Goal: Task Accomplishment & Management: Manage account settings

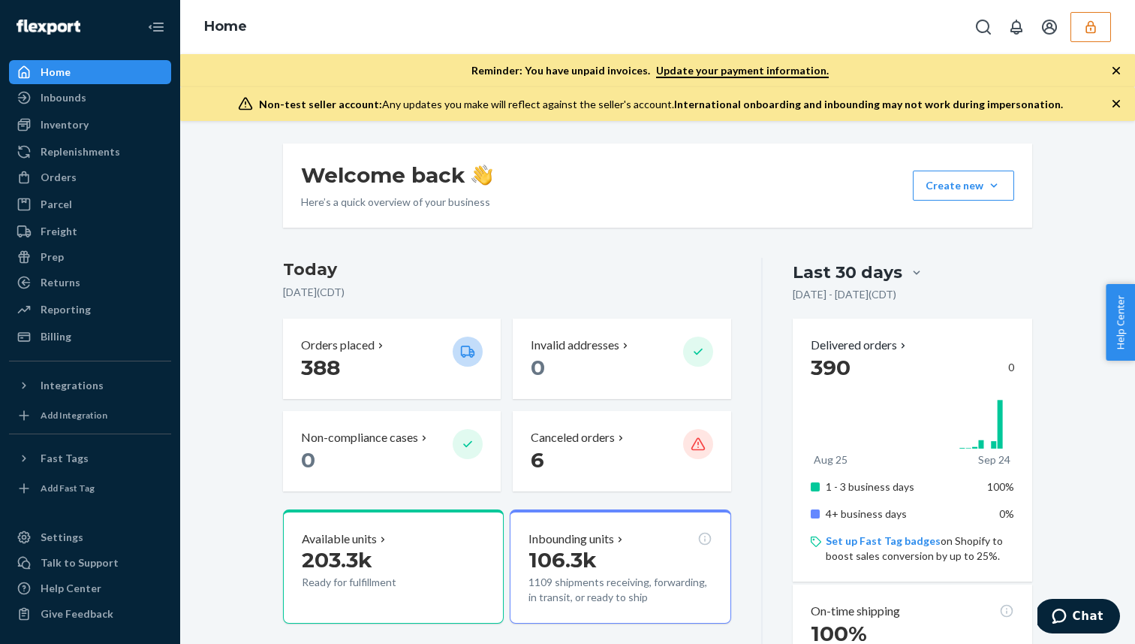
scroll to position [193, 0]
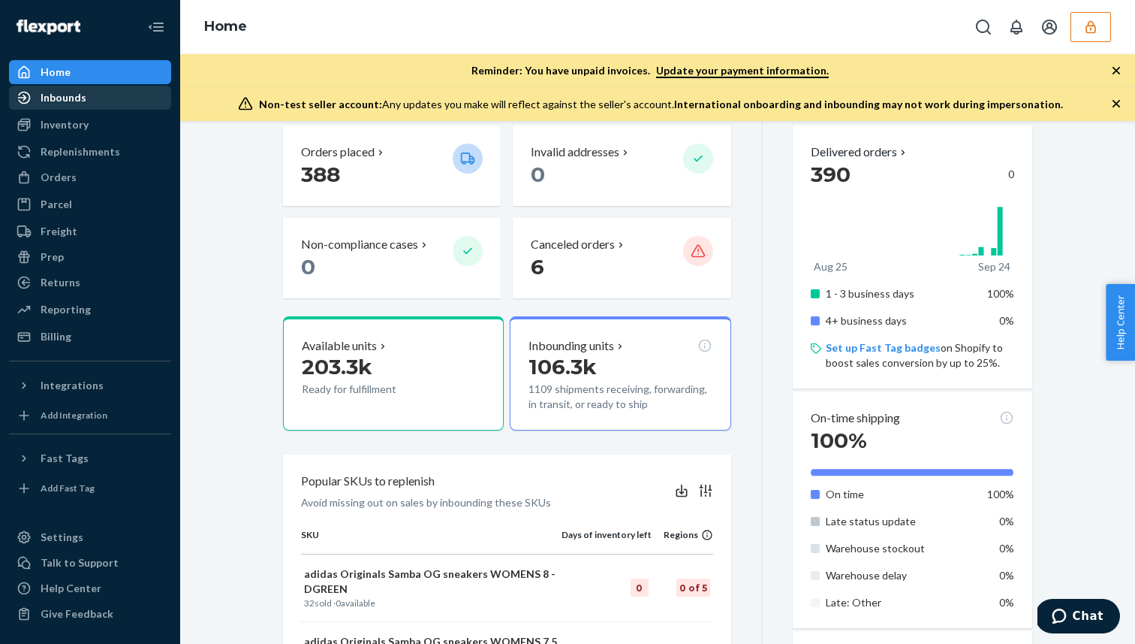
click at [56, 102] on div "Inbounds" at bounding box center [64, 97] width 46 height 15
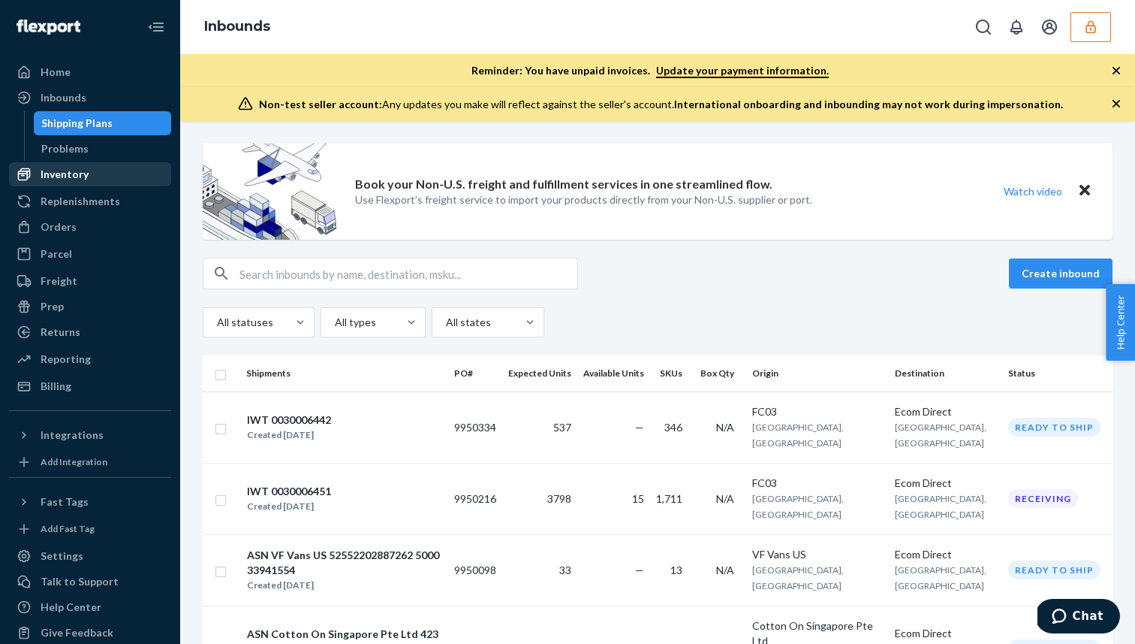
click at [80, 166] on div "Inventory" at bounding box center [90, 174] width 159 height 21
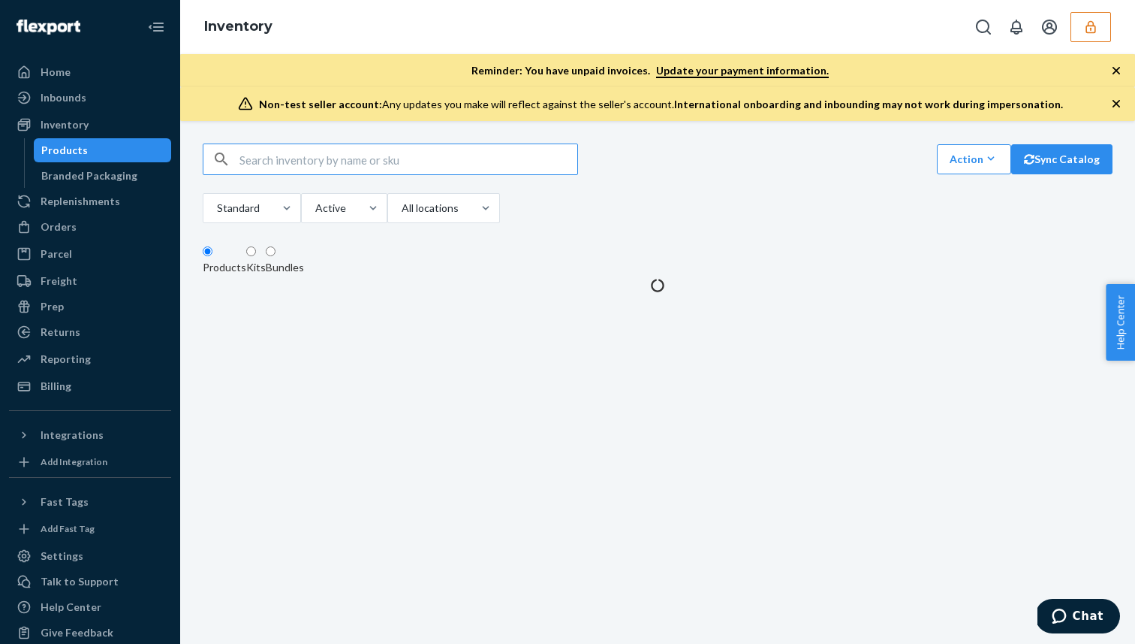
click at [353, 174] on input "text" at bounding box center [409, 159] width 338 height 30
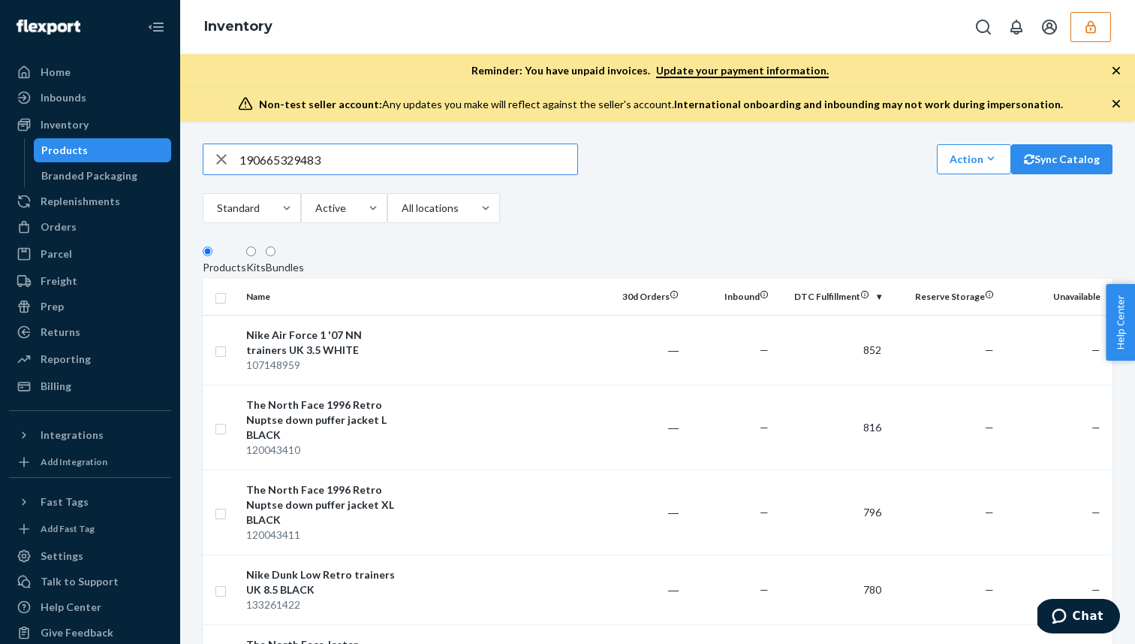
type input "190665329483"
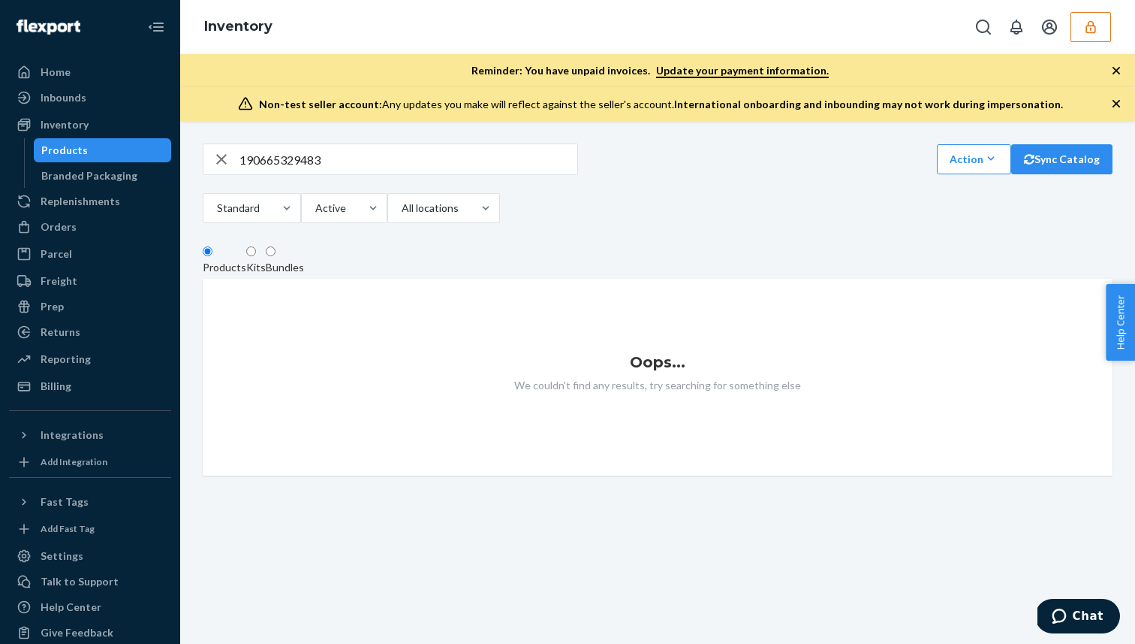
click at [342, 167] on input "190665329483" at bounding box center [409, 159] width 338 height 30
click at [309, 170] on input "190665329483" at bounding box center [409, 159] width 338 height 30
click at [307, 163] on input "text" at bounding box center [409, 159] width 338 height 30
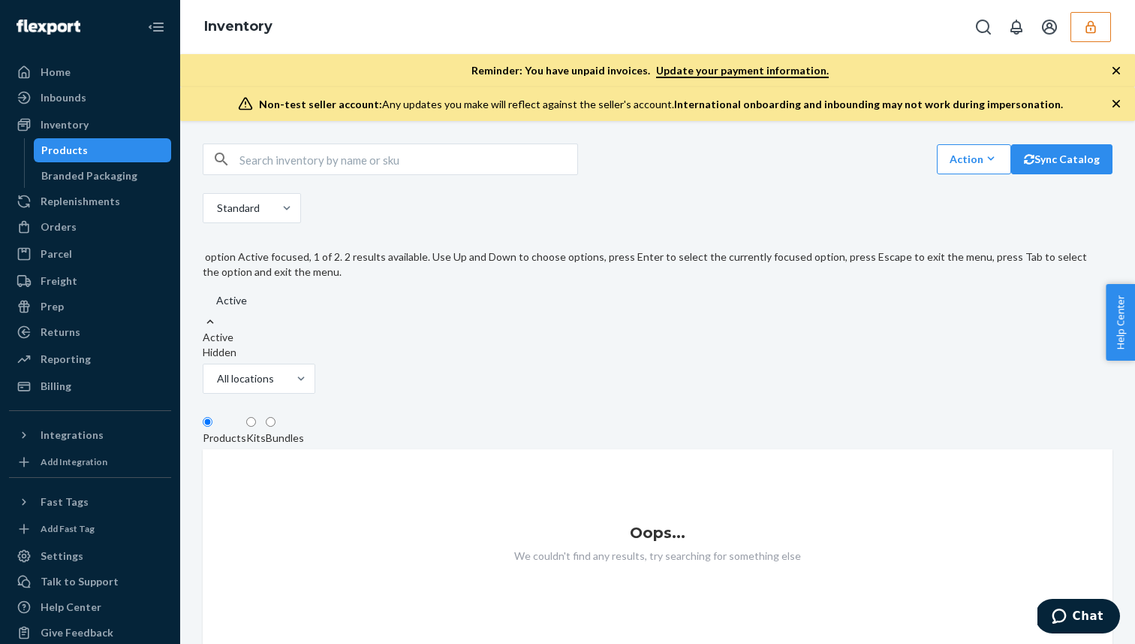
click at [441, 291] on div at bounding box center [664, 300] width 899 height 18
click at [216, 293] on input "option Active focused, 1 of 2. 2 results available. Use Up and Down to choose o…" at bounding box center [216, 300] width 2 height 15
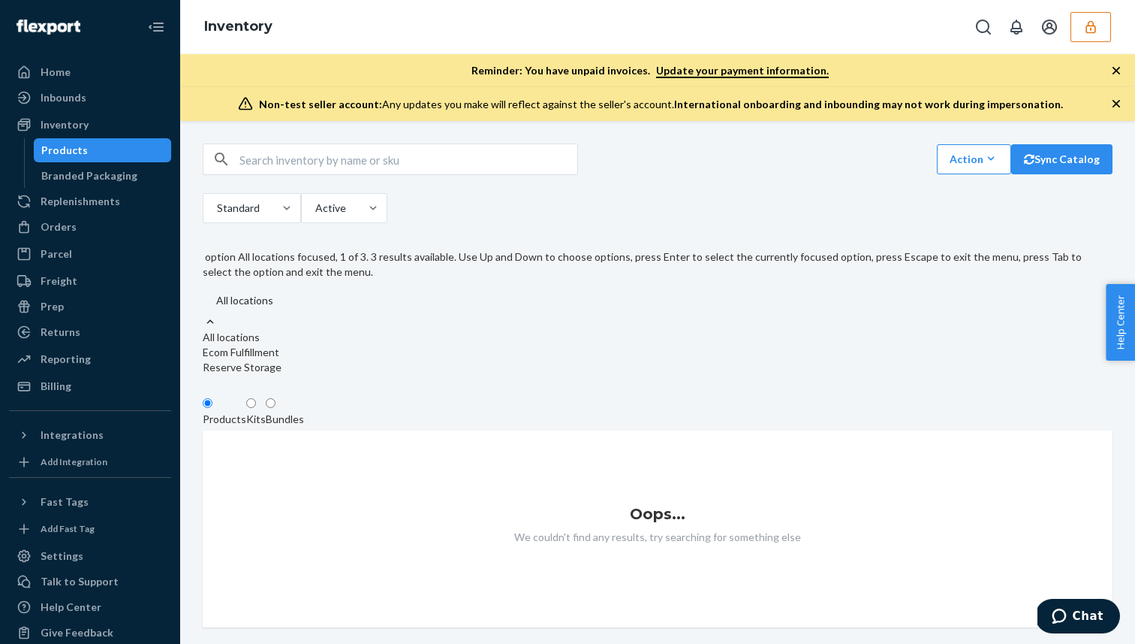
click at [548, 291] on div at bounding box center [664, 300] width 899 height 18
click at [216, 293] on input "option All locations focused, 1 of 3. 3 results available. Use Up and Down to c…" at bounding box center [216, 300] width 2 height 15
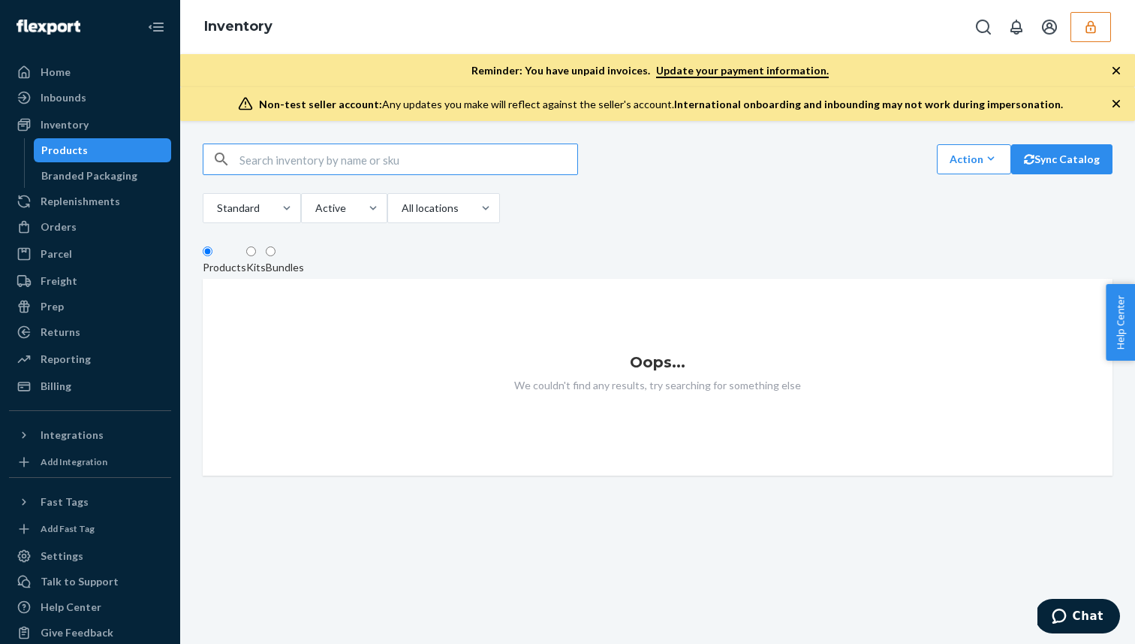
click at [288, 164] on input "text" at bounding box center [409, 159] width 338 height 30
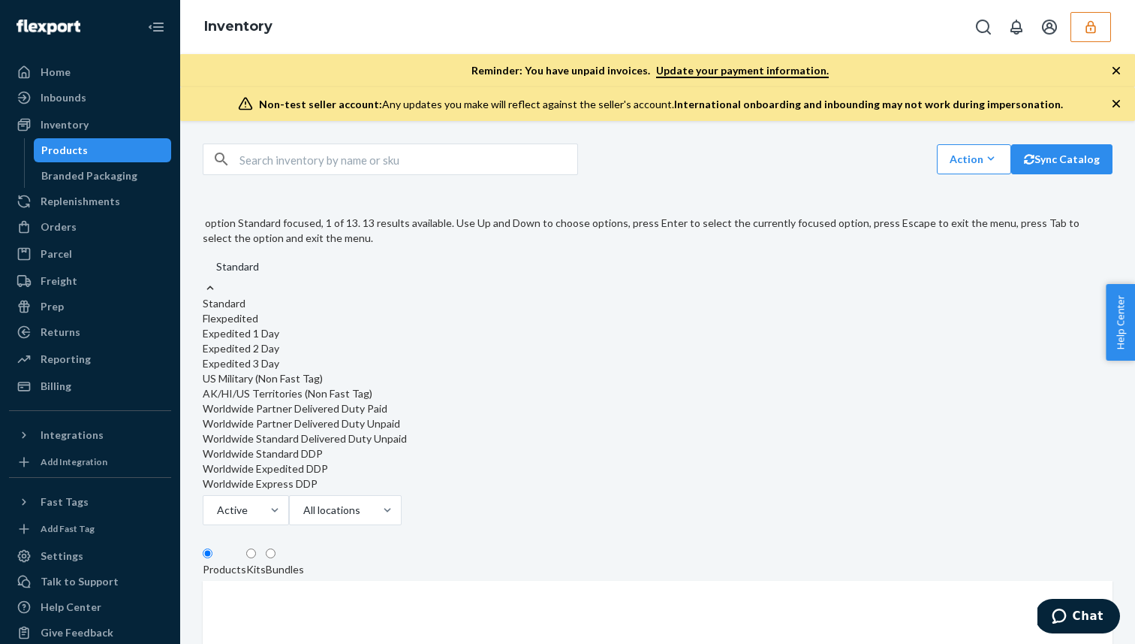
click at [321, 258] on div at bounding box center [664, 267] width 899 height 18
click at [216, 259] on input "option Standard focused, 1 of 13. 13 results available. Use Up and Down to choo…" at bounding box center [216, 266] width 2 height 15
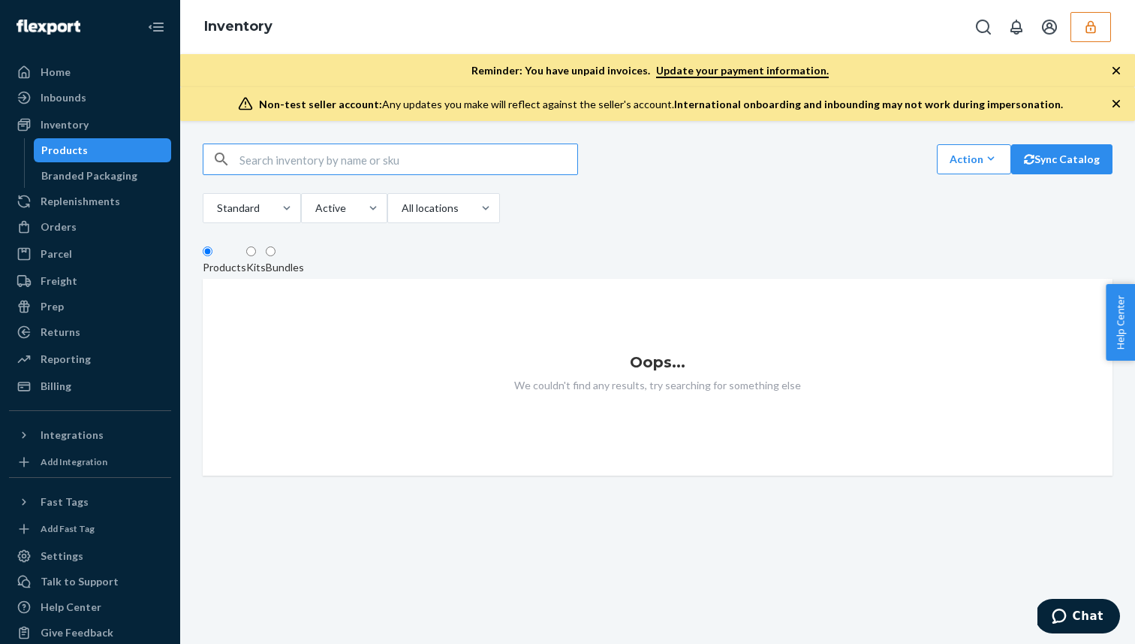
click at [391, 174] on input "text" at bounding box center [409, 159] width 338 height 30
click at [98, 109] on link "Inbounds" at bounding box center [90, 98] width 162 height 24
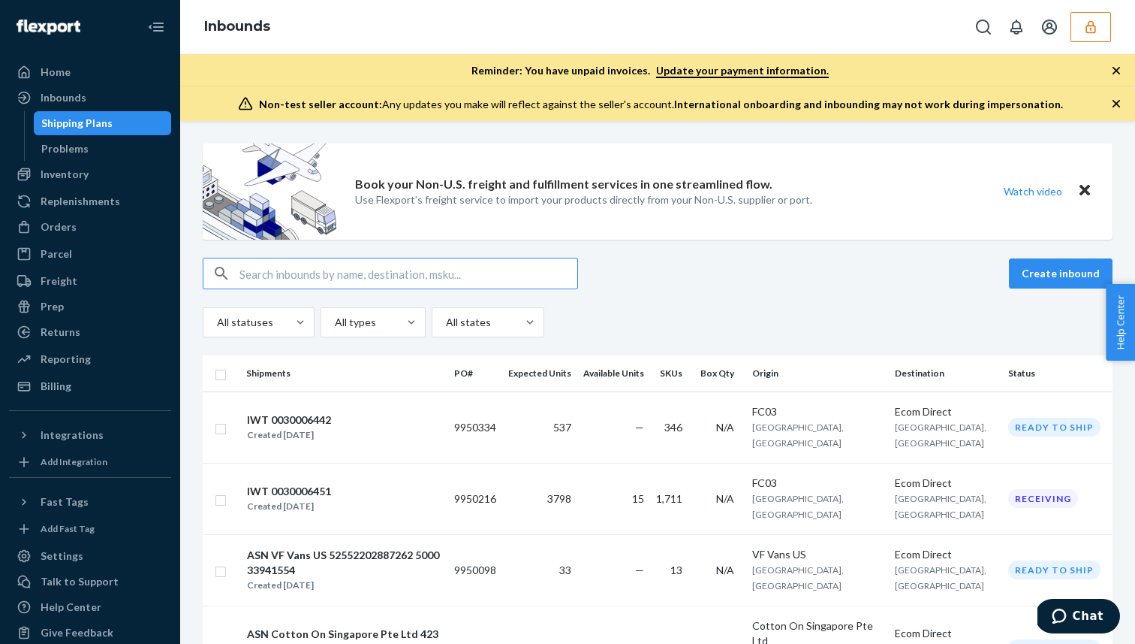
type input "190665329483"
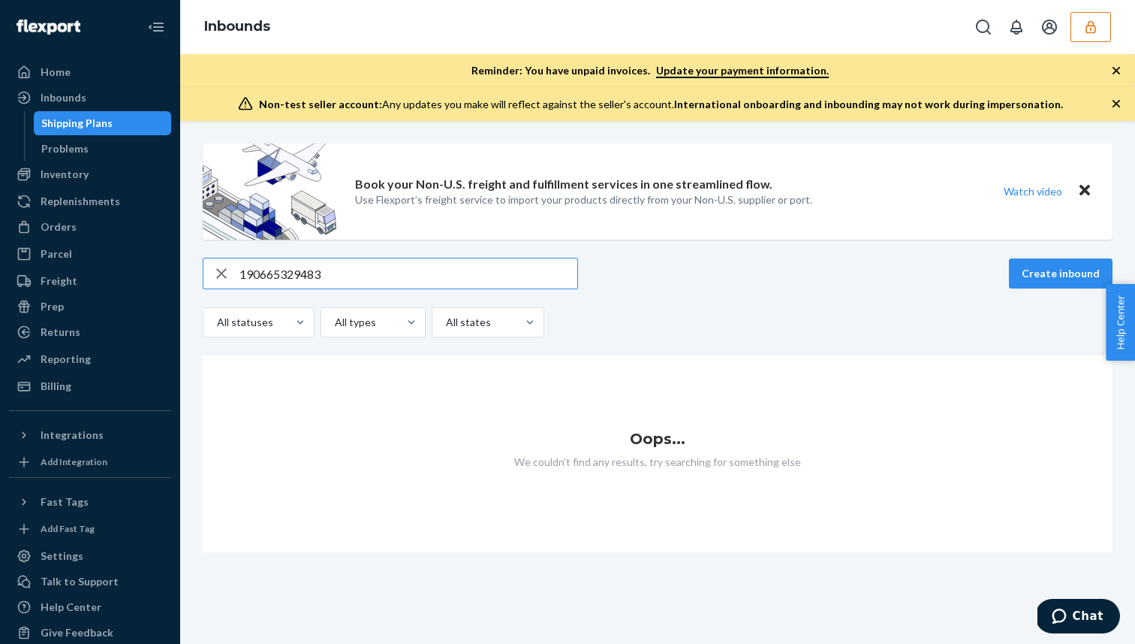
click at [377, 277] on input "190665329483" at bounding box center [409, 273] width 338 height 30
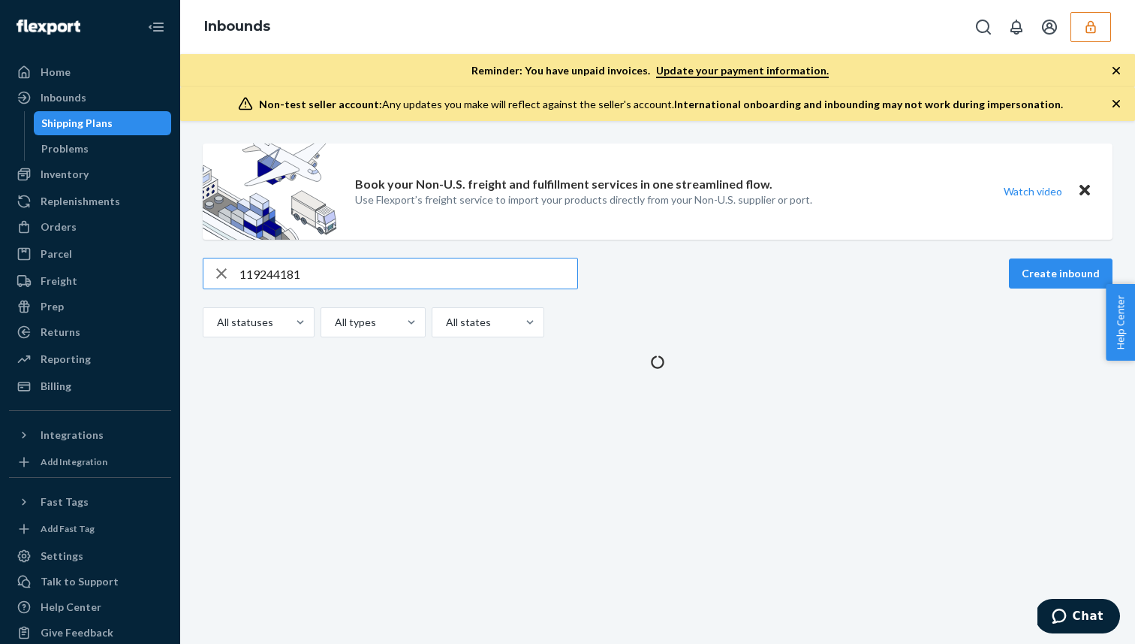
click at [247, 276] on input "119244181" at bounding box center [409, 273] width 338 height 30
type input "119244181"
click at [268, 279] on input "119244181" at bounding box center [409, 273] width 338 height 30
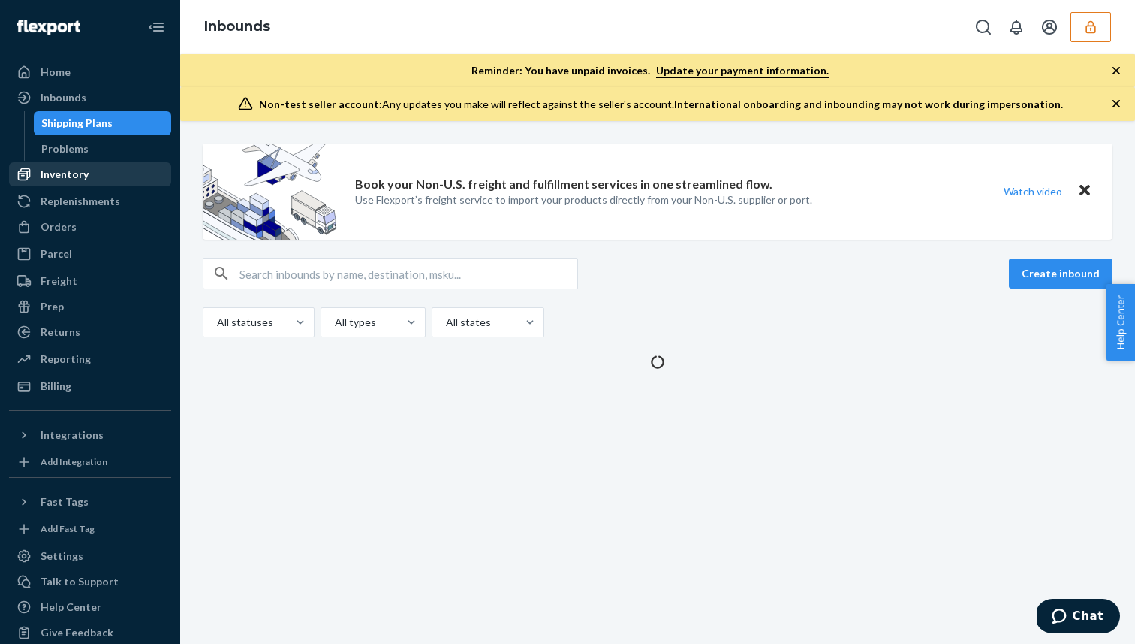
click at [113, 170] on div "Inventory" at bounding box center [90, 174] width 159 height 21
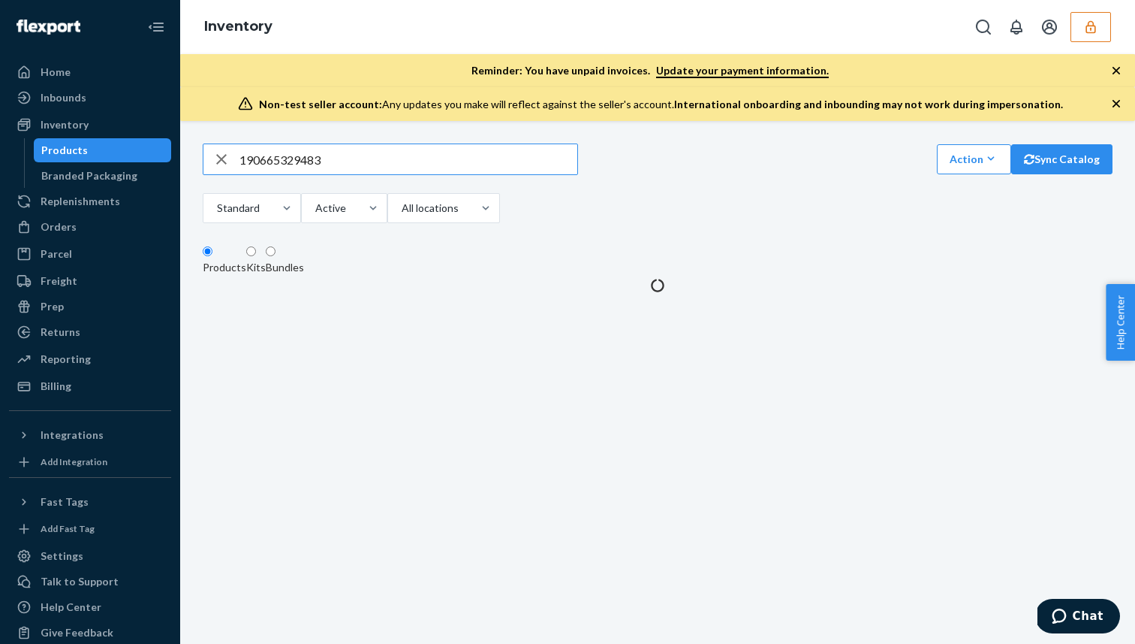
click at [294, 167] on input "190665329483" at bounding box center [409, 159] width 338 height 30
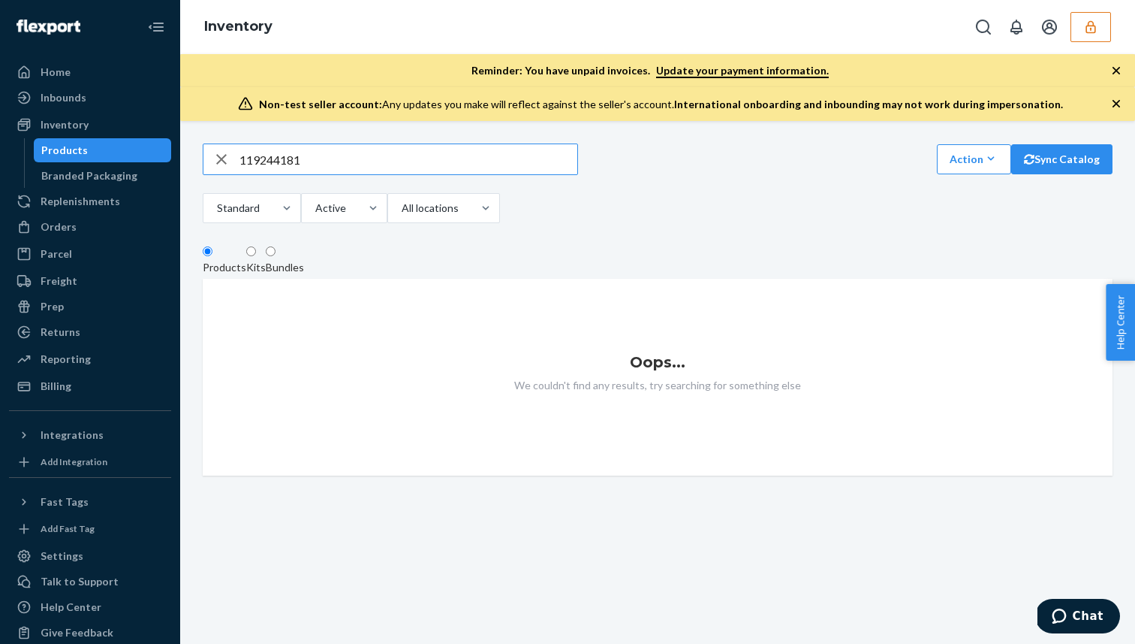
type input "119244181"
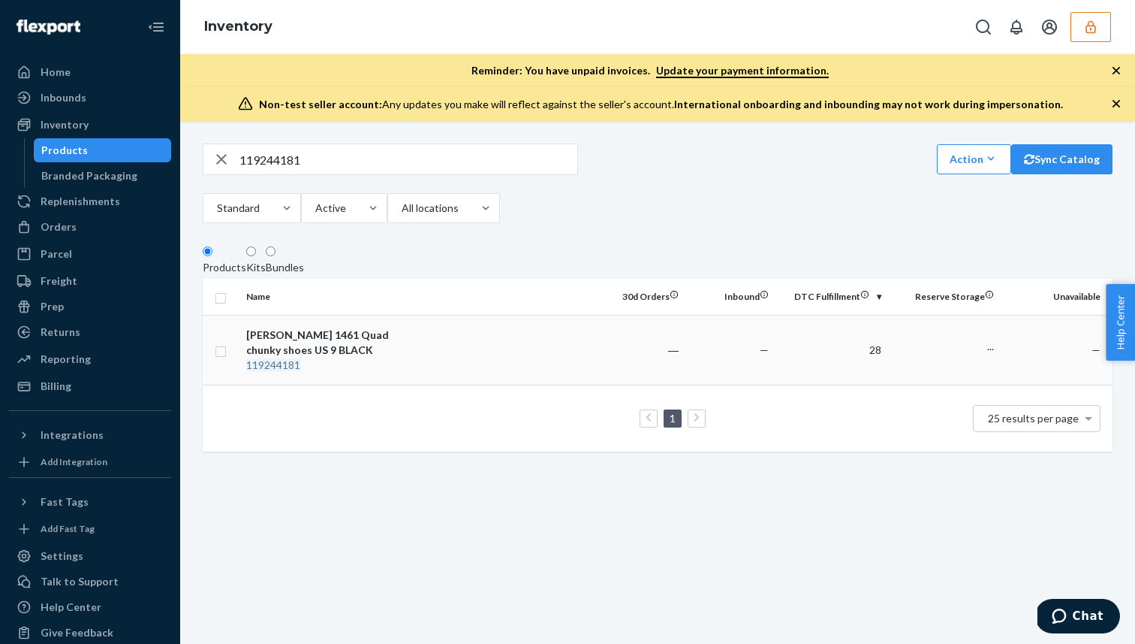
click at [339, 372] on div "119244181" at bounding box center [324, 364] width 157 height 15
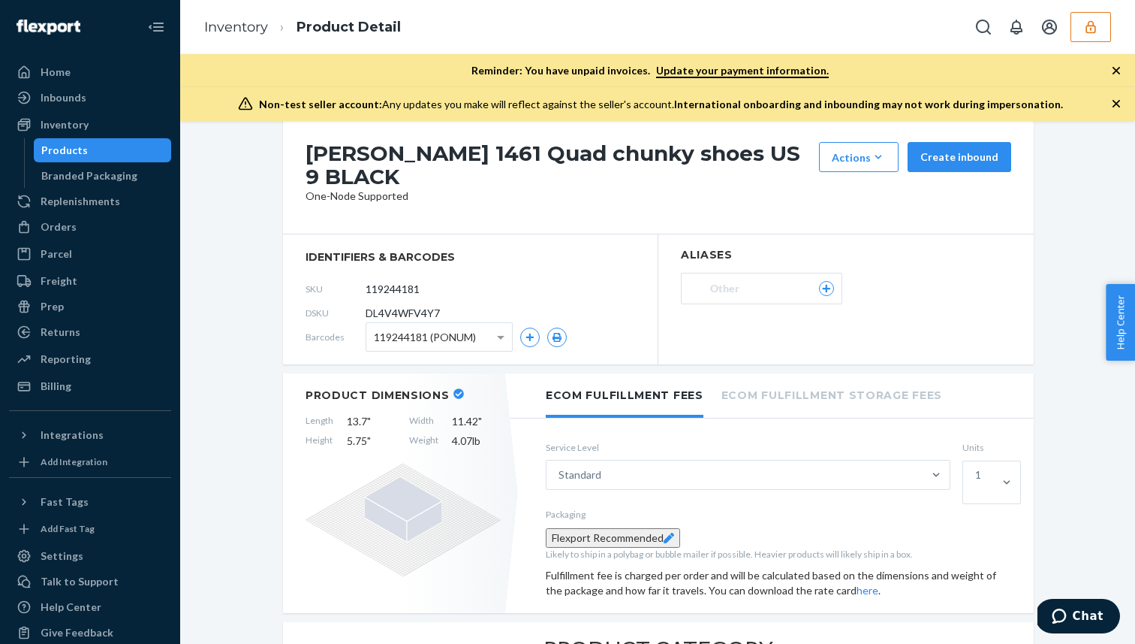
scroll to position [33, 0]
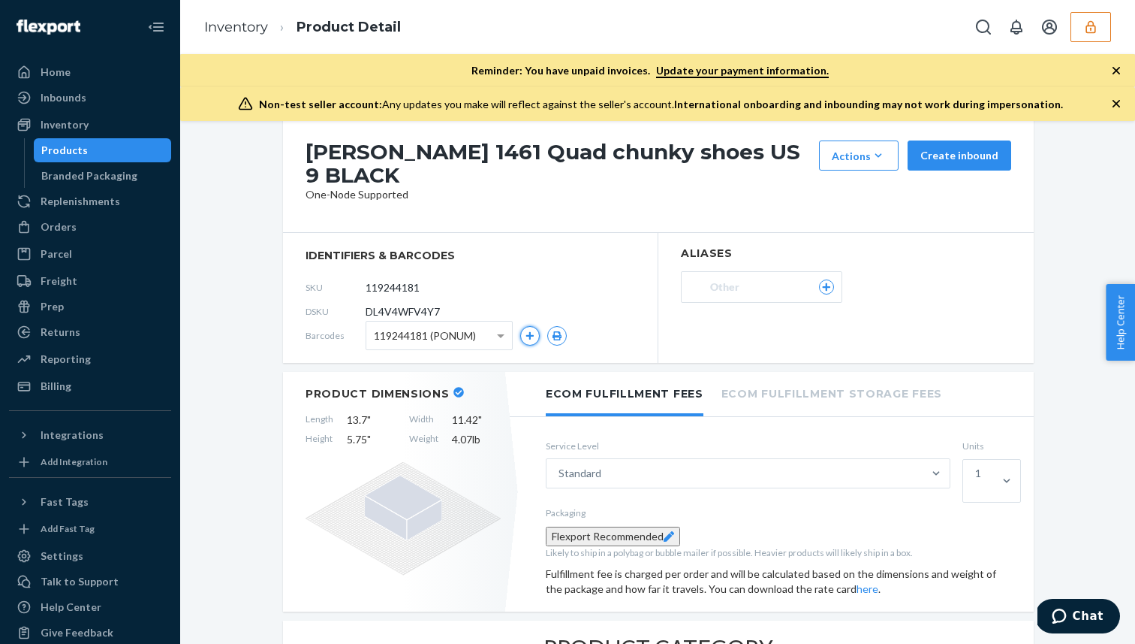
click at [524, 344] on button "button" at bounding box center [530, 336] width 20 height 20
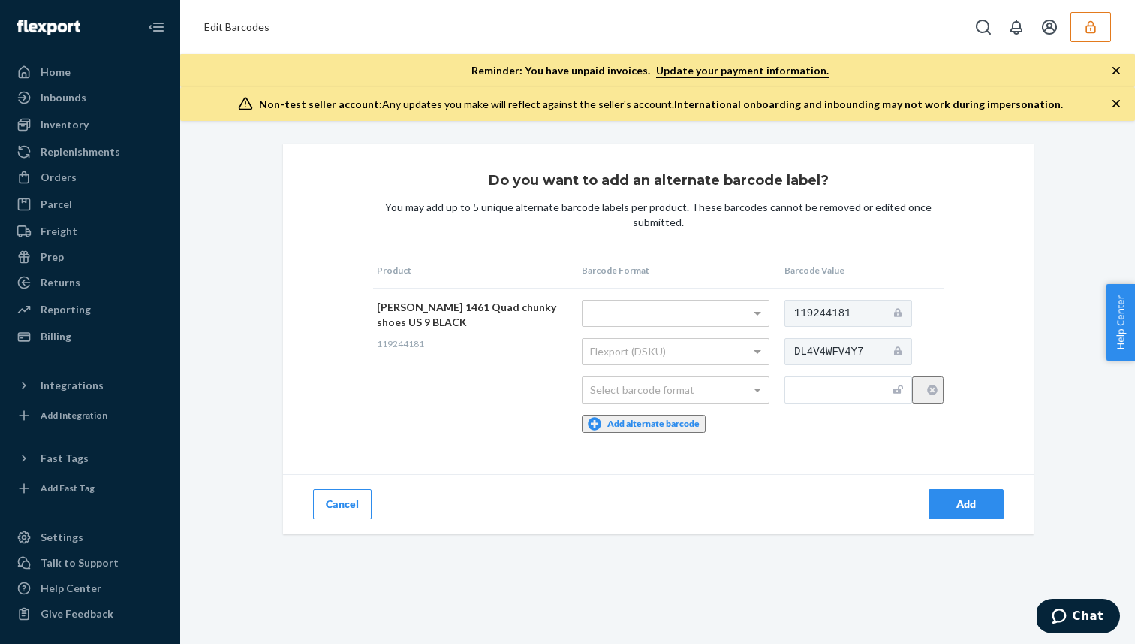
click at [671, 385] on div "Select barcode format" at bounding box center [676, 390] width 186 height 26
click at [822, 390] on input "text" at bounding box center [849, 389] width 128 height 27
type input "190665329483"
click at [938, 489] on button "Add" at bounding box center [966, 504] width 75 height 30
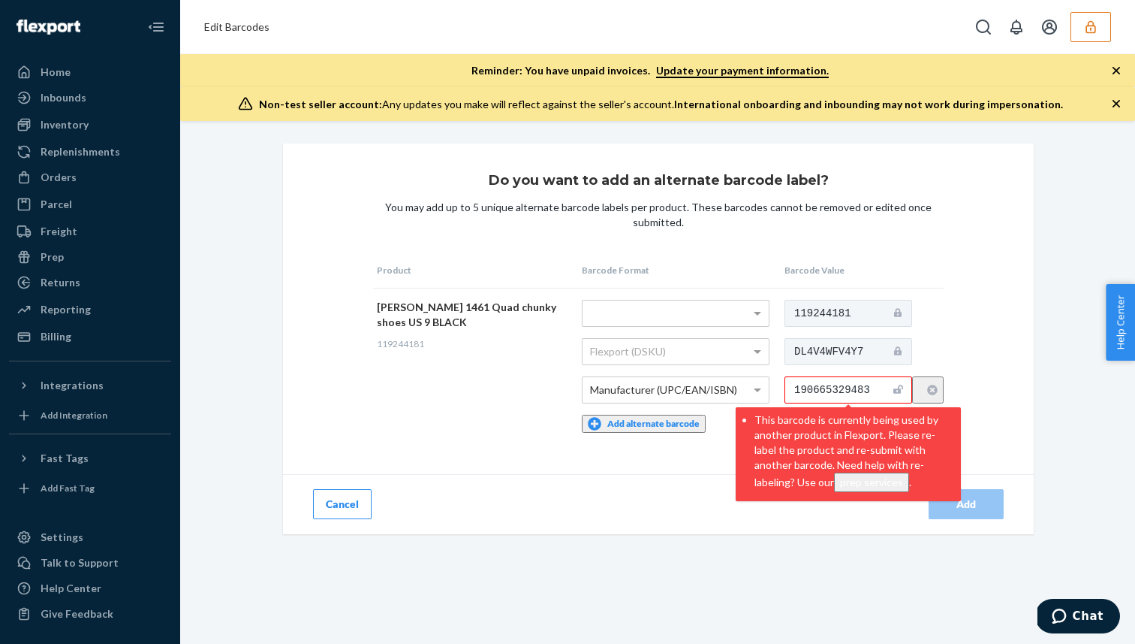
click at [1015, 403] on div "Do you want to add an alternate barcode label? You may add up to 5 unique alter…" at bounding box center [658, 338] width 751 height 390
click at [960, 327] on div "Do you want to add an alternate barcode label? You may add up to 5 unique alter…" at bounding box center [658, 338] width 751 height 390
click at [464, 423] on td "[PERSON_NAME] 1461 Quad chunky shoes US 9 BLACK 119244181" at bounding box center [475, 366] width 205 height 156
click at [844, 391] on input "190665329483" at bounding box center [849, 389] width 128 height 27
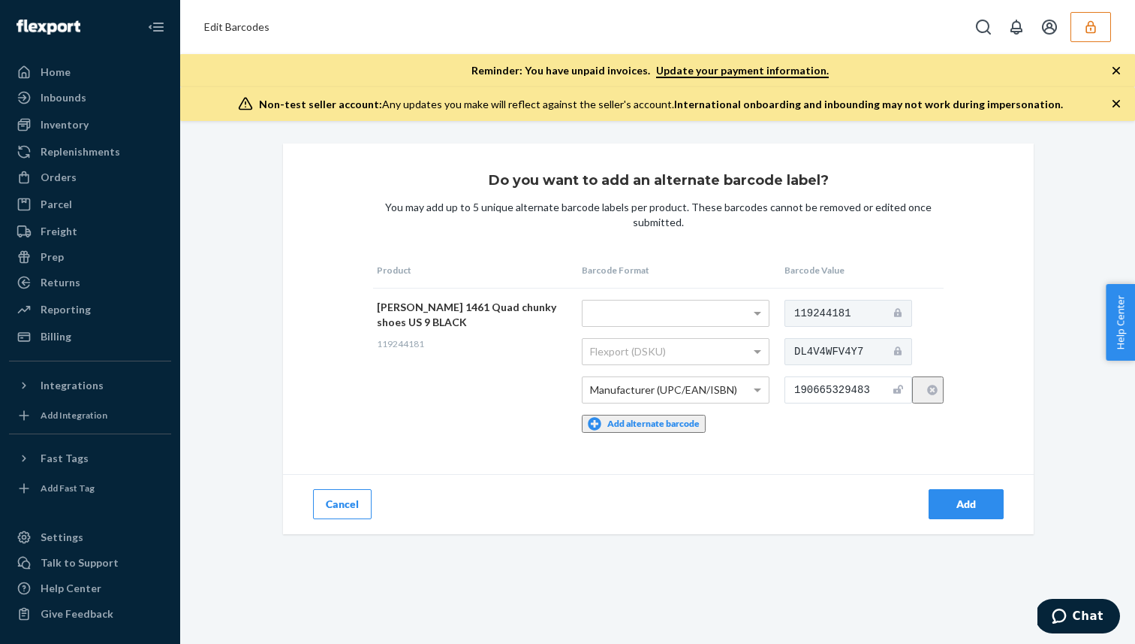
click at [559, 393] on td "[PERSON_NAME] 1461 Quad chunky shoes US 9 BLACK 119244181" at bounding box center [475, 366] width 205 height 156
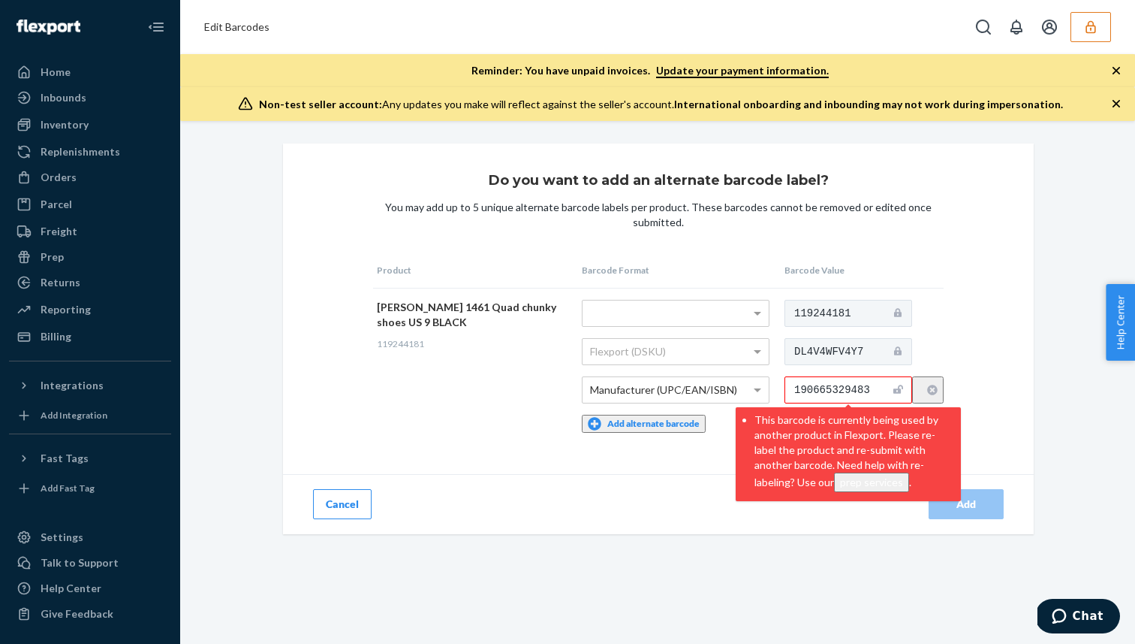
click at [839, 393] on input "190665329483" at bounding box center [849, 389] width 128 height 27
click at [484, 376] on td "[PERSON_NAME] 1461 Quad chunky shoes US 9 BLACK 119244181" at bounding box center [475, 366] width 205 height 156
click at [813, 376] on input "190665329483" at bounding box center [849, 389] width 128 height 27
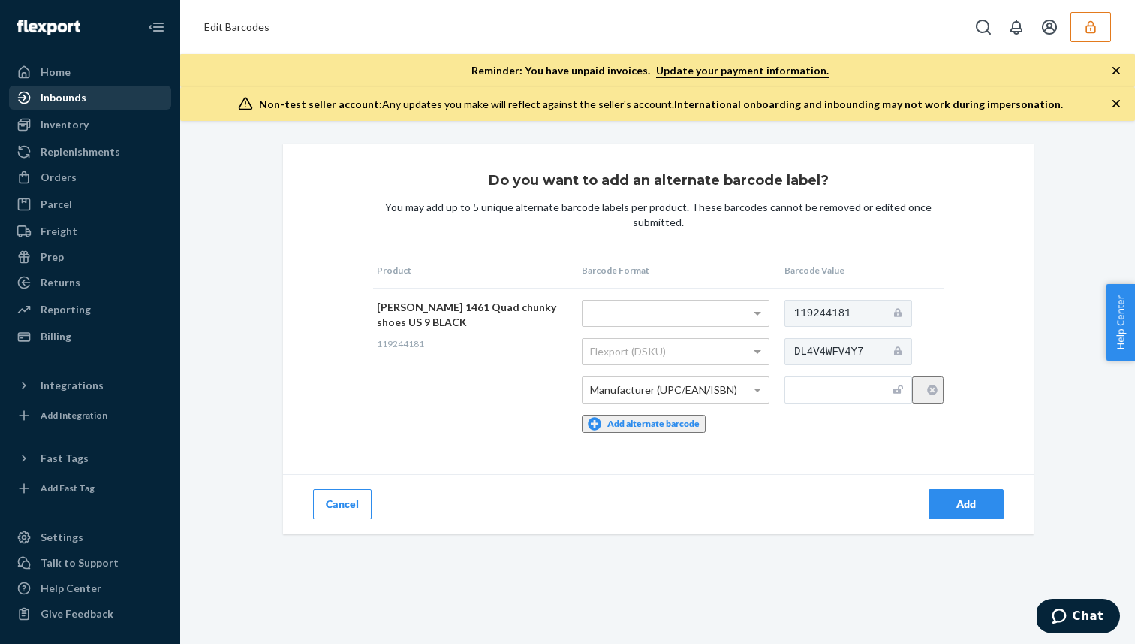
click at [122, 93] on div "Inbounds" at bounding box center [90, 97] width 159 height 21
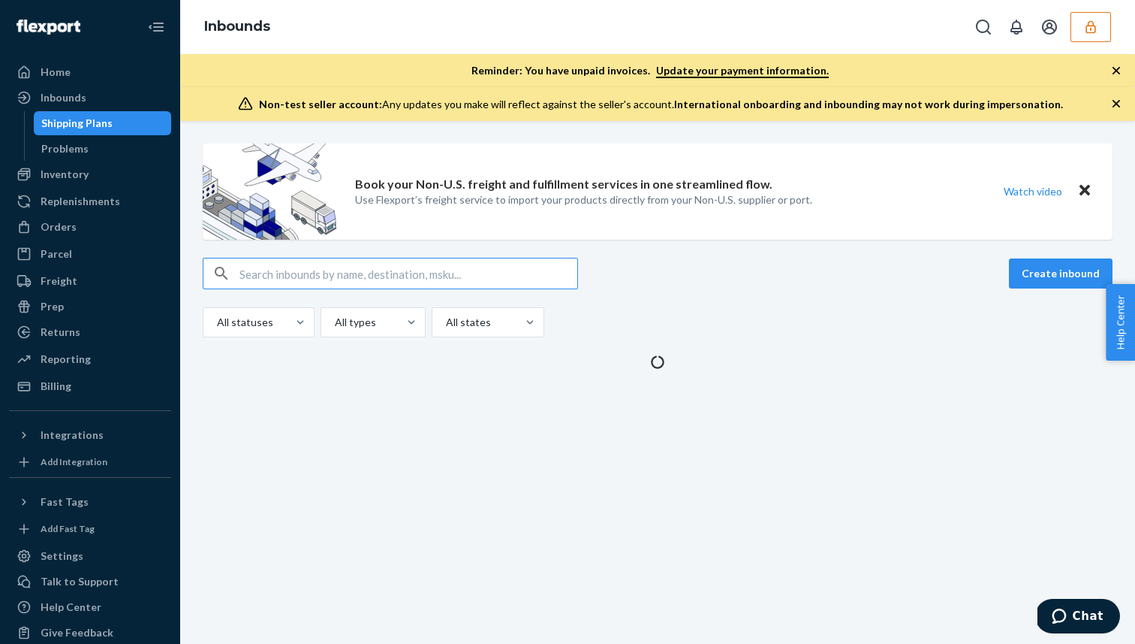
type input "500033760396"
click at [427, 274] on input "text" at bounding box center [409, 273] width 338 height 30
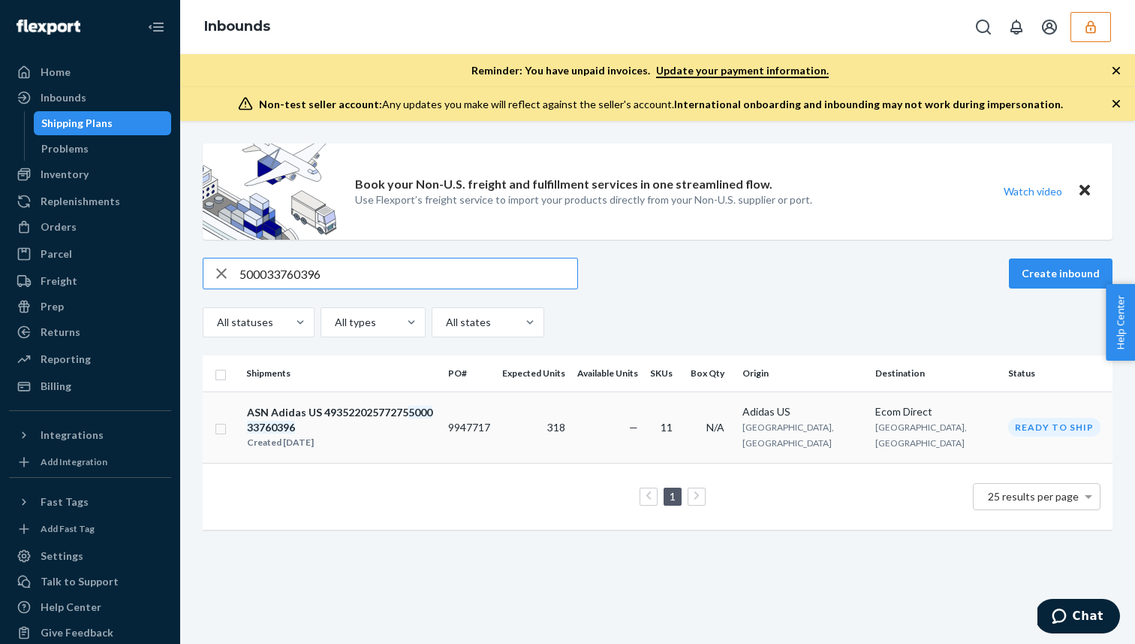
type input "500033760396"
click at [368, 435] on div "Created [DATE]" at bounding box center [341, 442] width 188 height 15
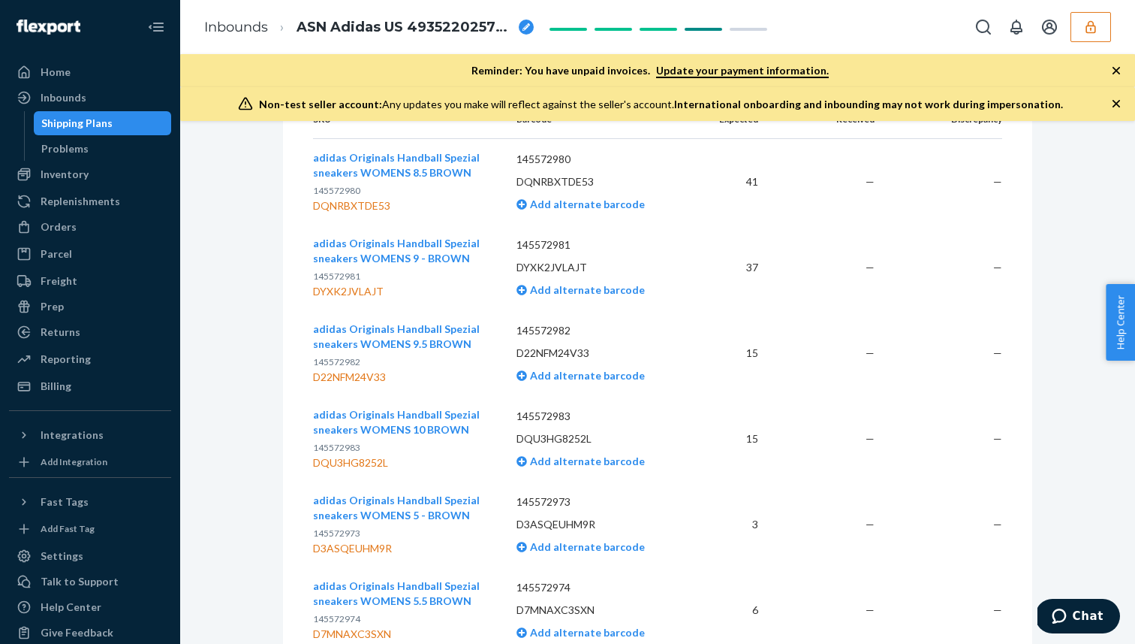
scroll to position [318, 0]
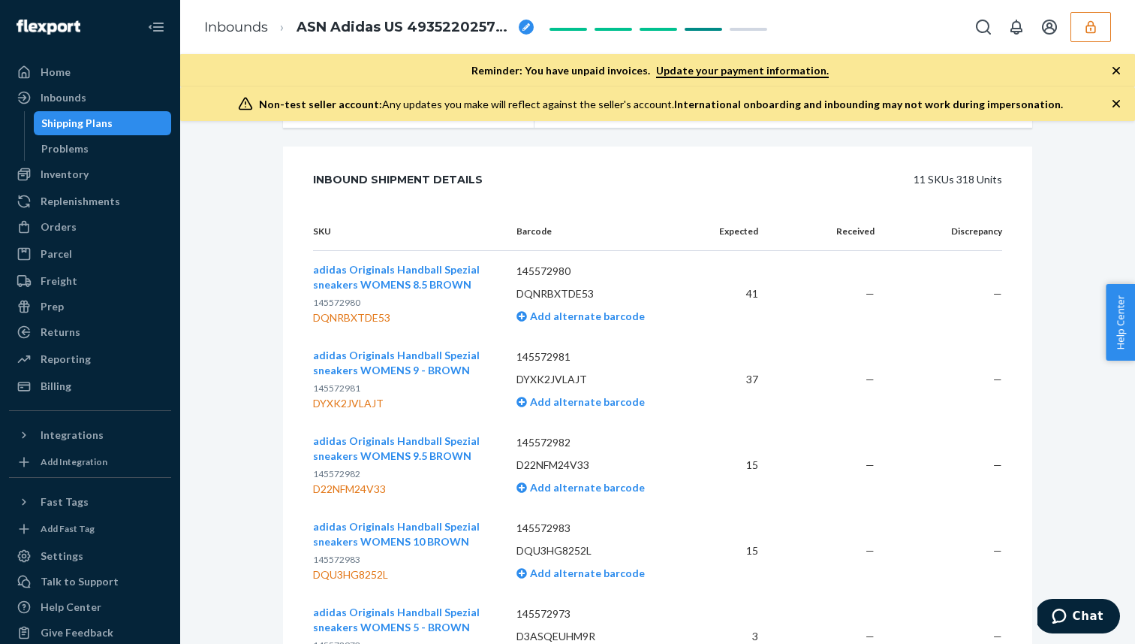
click at [538, 270] on p "145572980" at bounding box center [600, 271] width 167 height 15
copy p "145572980"
click at [596, 319] on span "Add alternate barcode" at bounding box center [586, 315] width 118 height 13
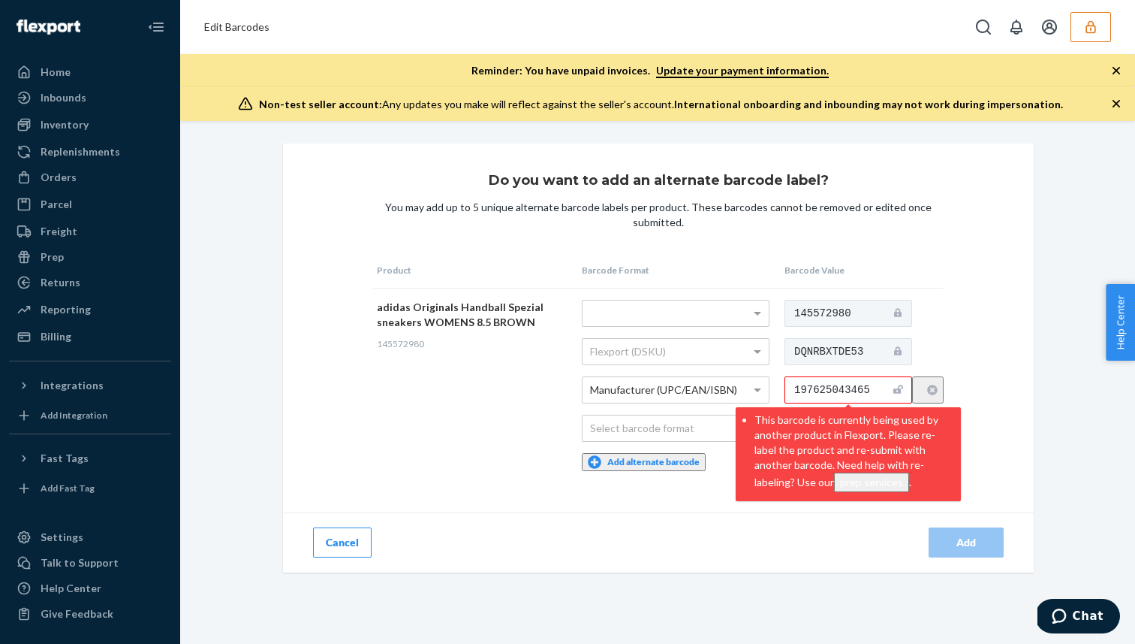
click at [405, 343] on span "145572980" at bounding box center [400, 343] width 47 height 11
click at [499, 332] on td "adidas Originals Handball Spezial sneakers WOMENS 8.5 BROWN 145572980" at bounding box center [475, 385] width 205 height 194
click at [536, 324] on div "adidas Originals Handball Spezial sneakers WOMENS 8.5 BROWN" at bounding box center [472, 315] width 190 height 30
click at [85, 95] on div "Inbounds" at bounding box center [90, 97] width 159 height 21
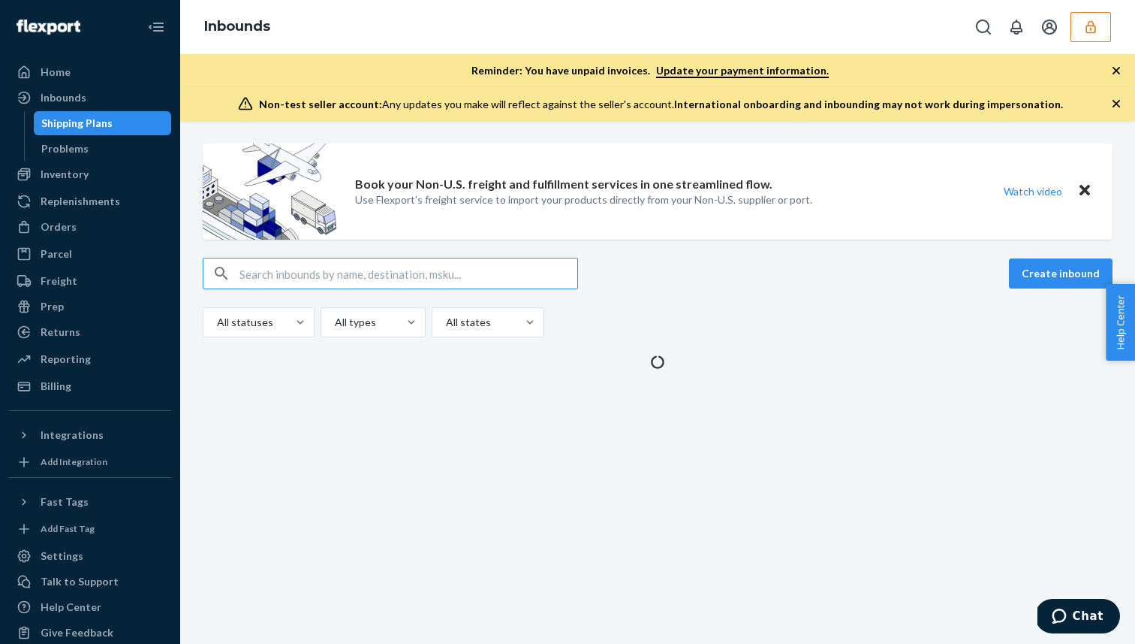
click at [356, 288] on div at bounding box center [390, 274] width 375 height 32
click at [369, 280] on input "text" at bounding box center [409, 273] width 338 height 30
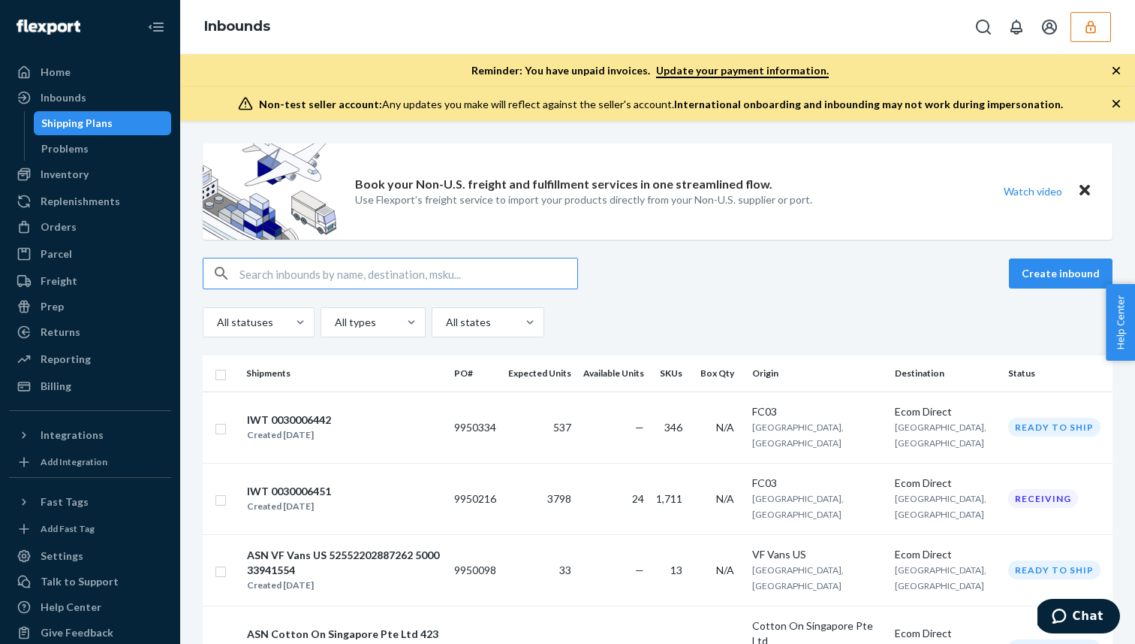
click at [67, 186] on div "Inventory Products Branded Packaging" at bounding box center [90, 175] width 162 height 26
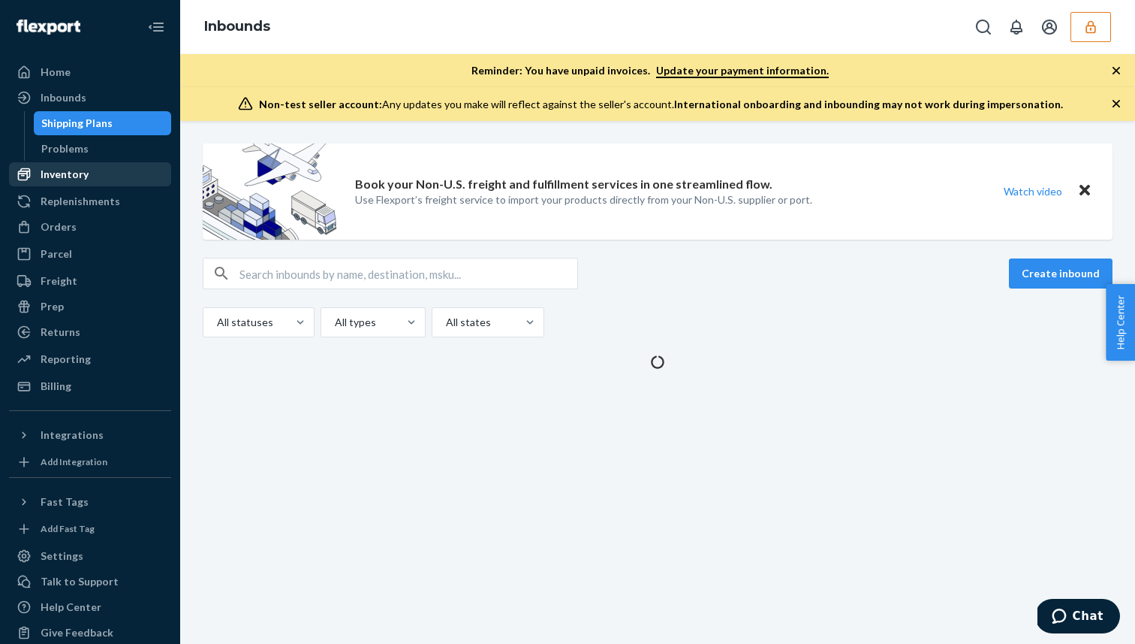
click at [92, 169] on div "Inventory" at bounding box center [90, 174] width 159 height 21
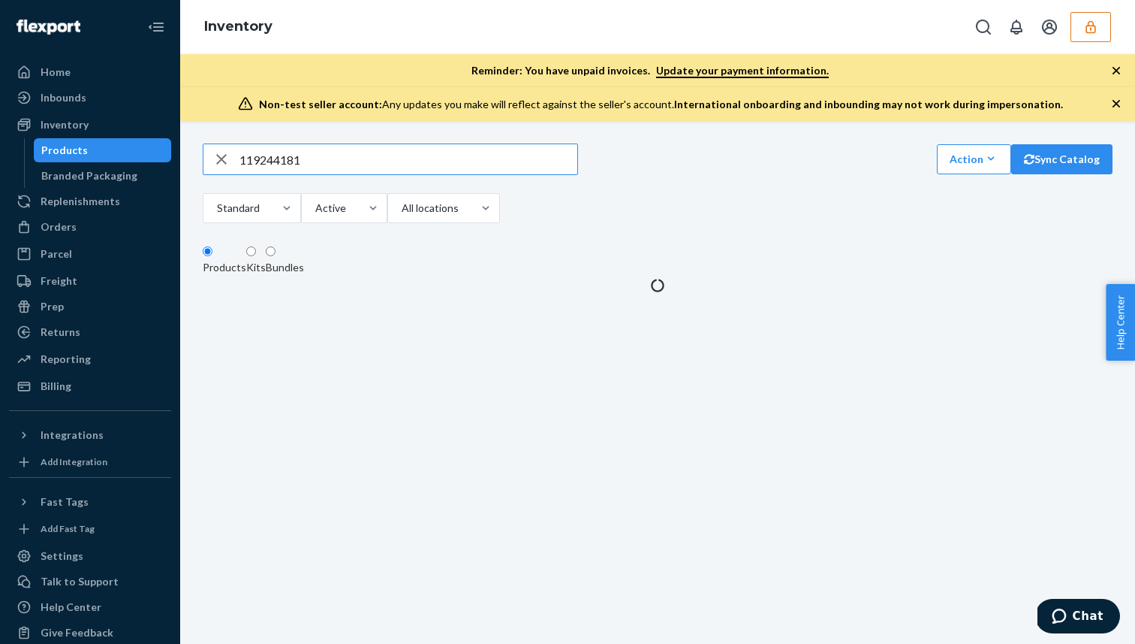
click at [270, 155] on input "119244181" at bounding box center [409, 159] width 338 height 30
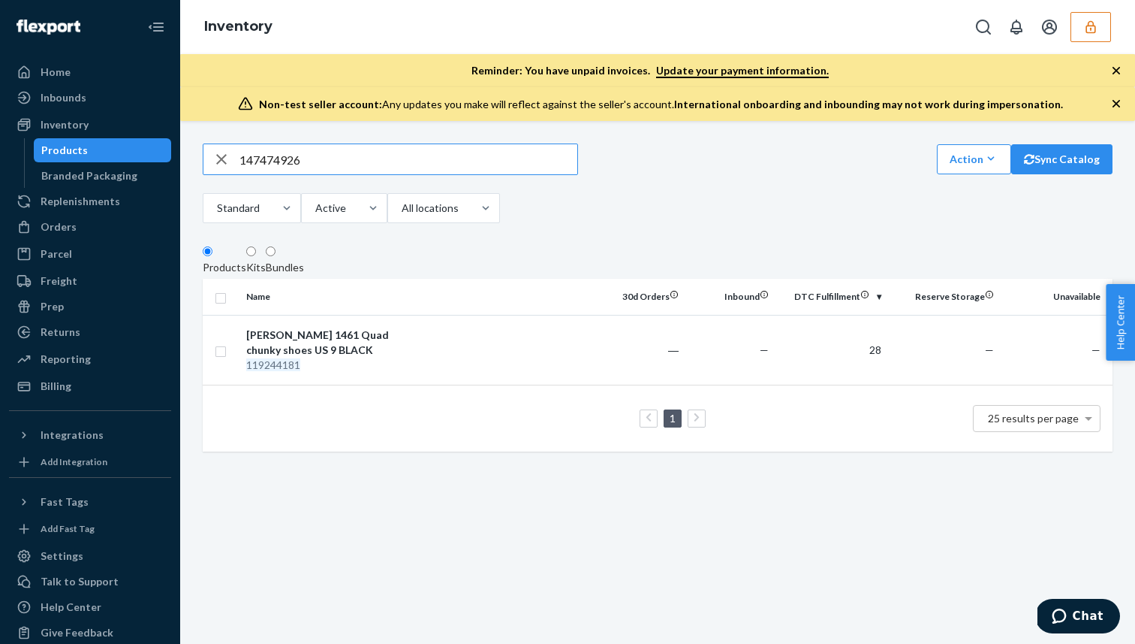
type input "147474926"
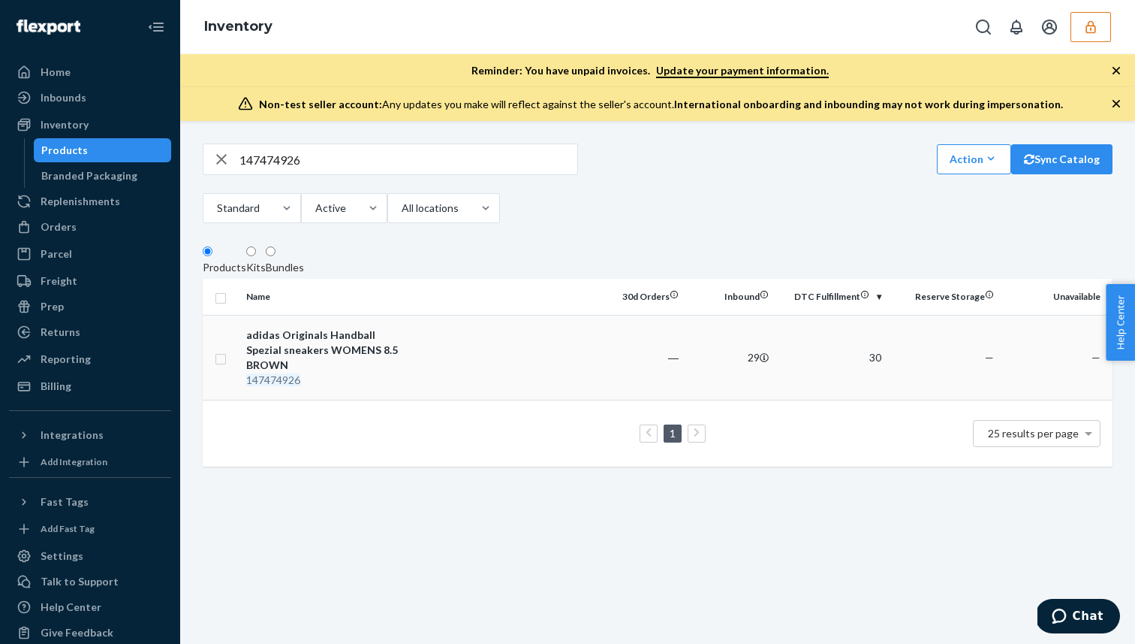
click at [888, 365] on td "30" at bounding box center [831, 357] width 113 height 85
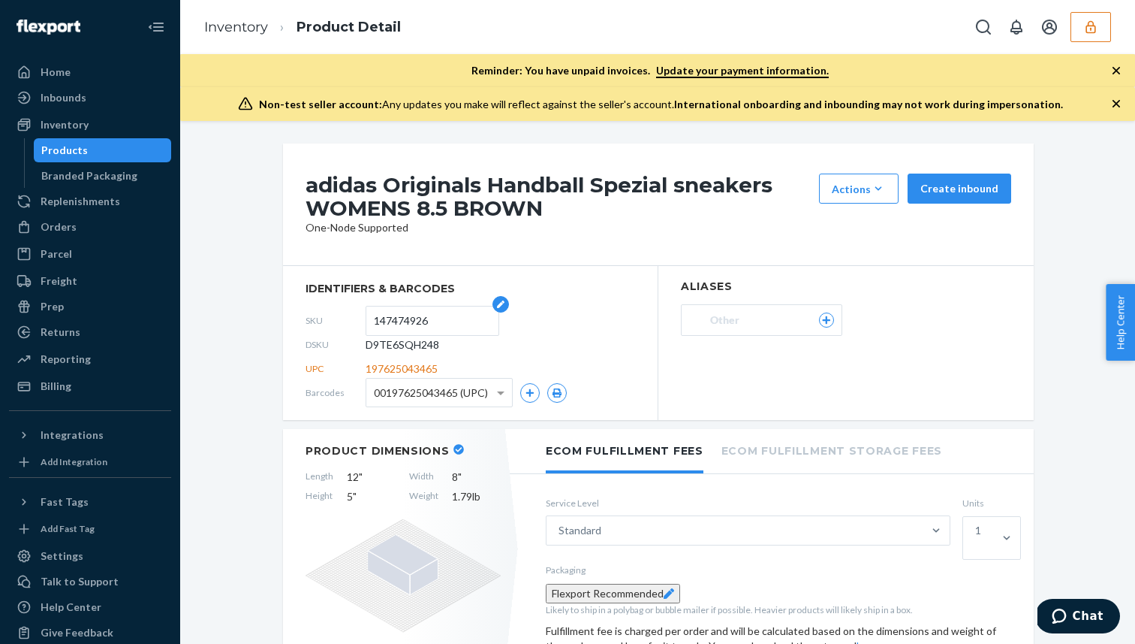
click at [398, 323] on input "147474926" at bounding box center [432, 320] width 117 height 29
click at [415, 376] on span "197625043465" at bounding box center [402, 368] width 72 height 15
copy span "197625043465"
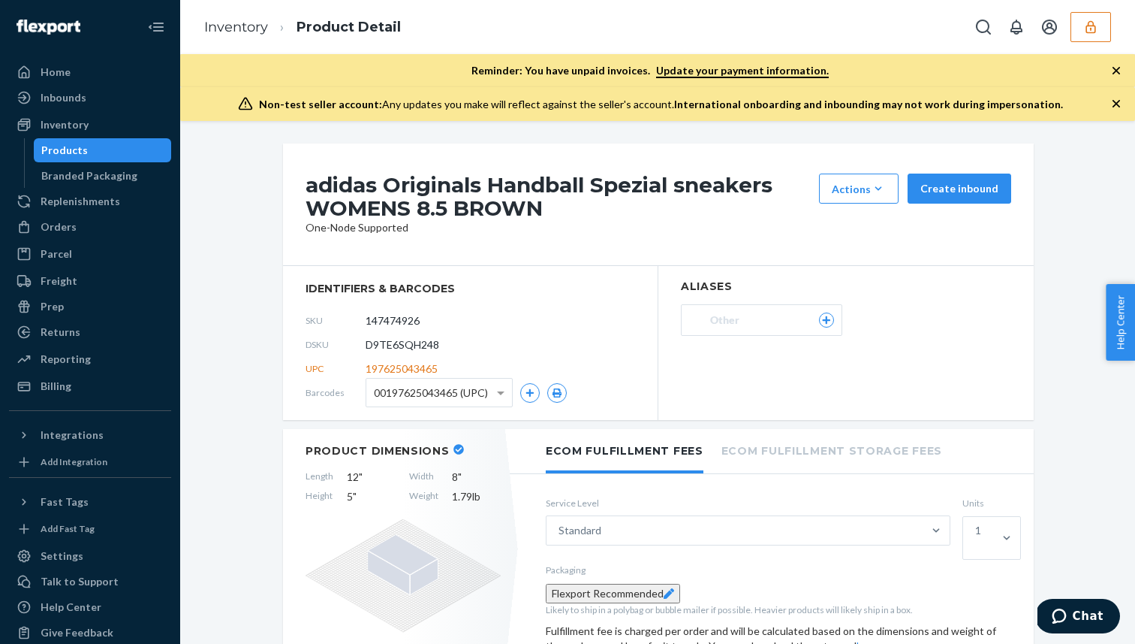
click at [591, 188] on h1 "adidas Originals Handball Spezial sneakers WOMENS 8.5 BROWN" at bounding box center [559, 196] width 506 height 47
click at [423, 324] on input "147474926" at bounding box center [432, 320] width 117 height 29
click at [409, 372] on span "197625043465" at bounding box center [402, 368] width 72 height 15
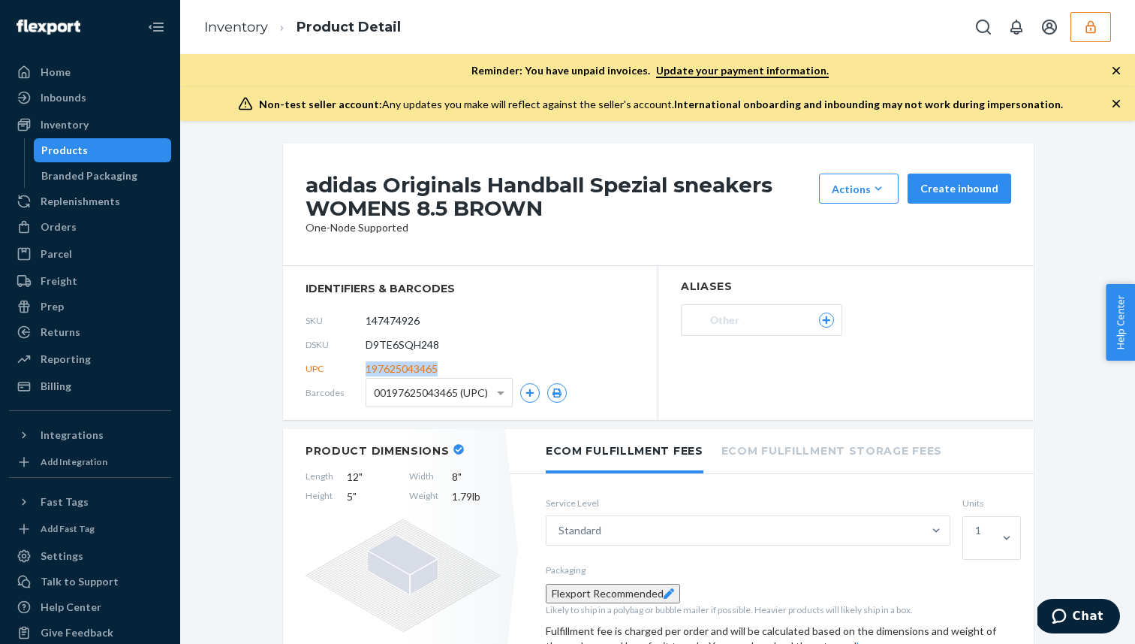
copy span "197625043465"
